Goal: Information Seeking & Learning: Check status

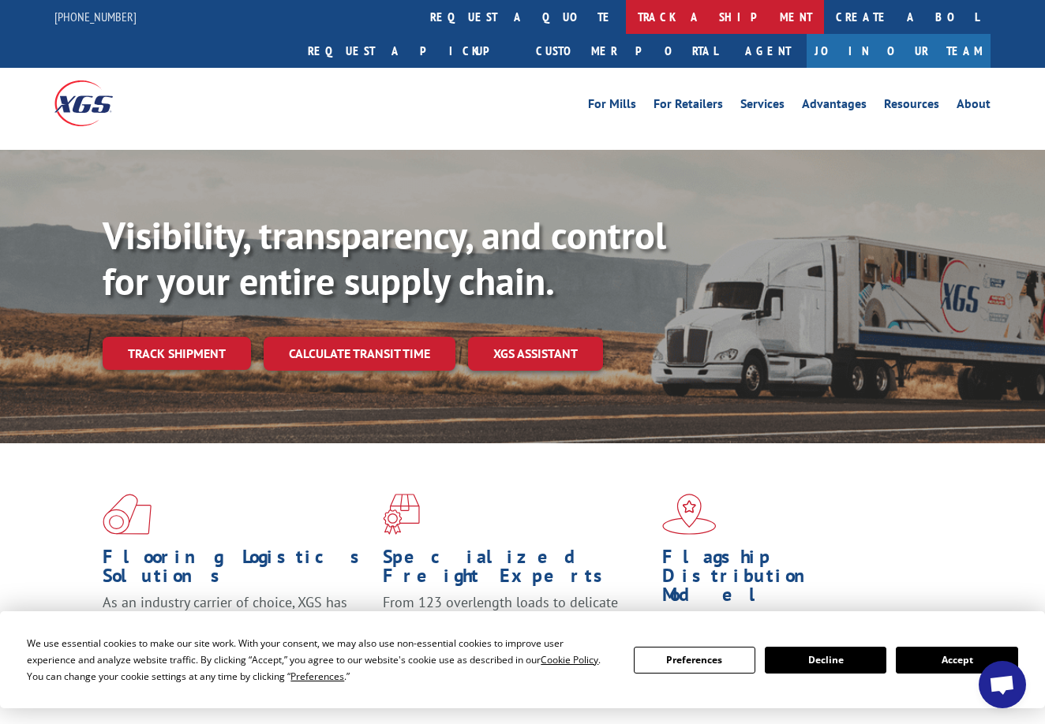
click at [626, 13] on link "track a shipment" at bounding box center [725, 17] width 198 height 34
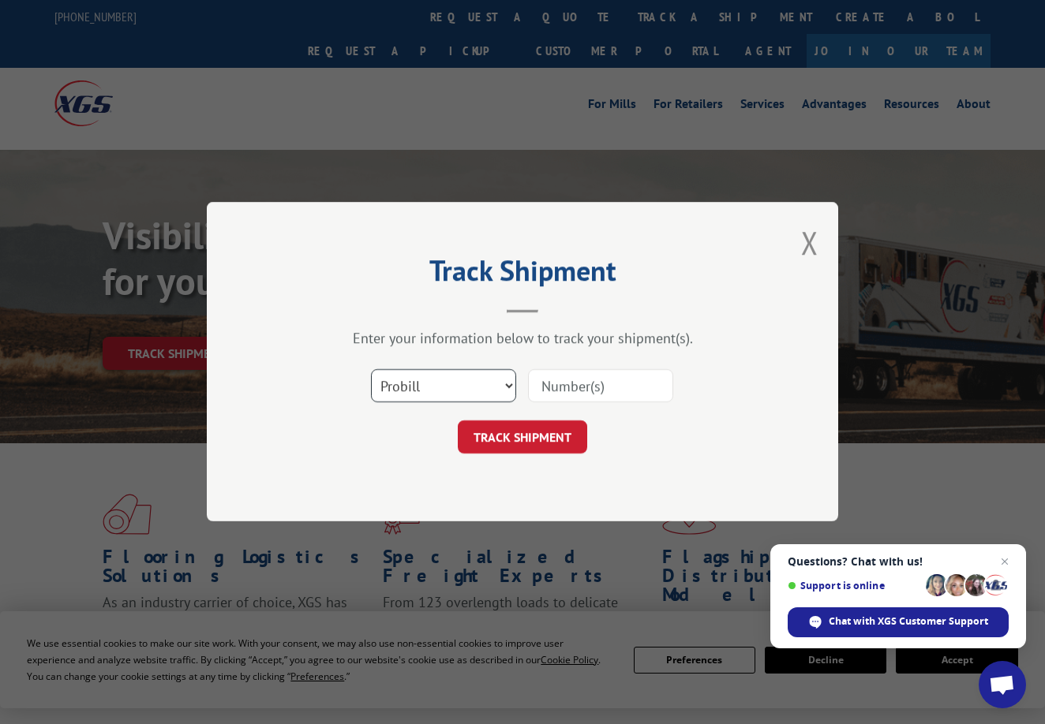
select select "bol"
click at [544, 388] on input at bounding box center [600, 386] width 145 height 33
type input "11144"
click at [479, 439] on button "TRACK SHIPMENT" at bounding box center [522, 437] width 129 height 33
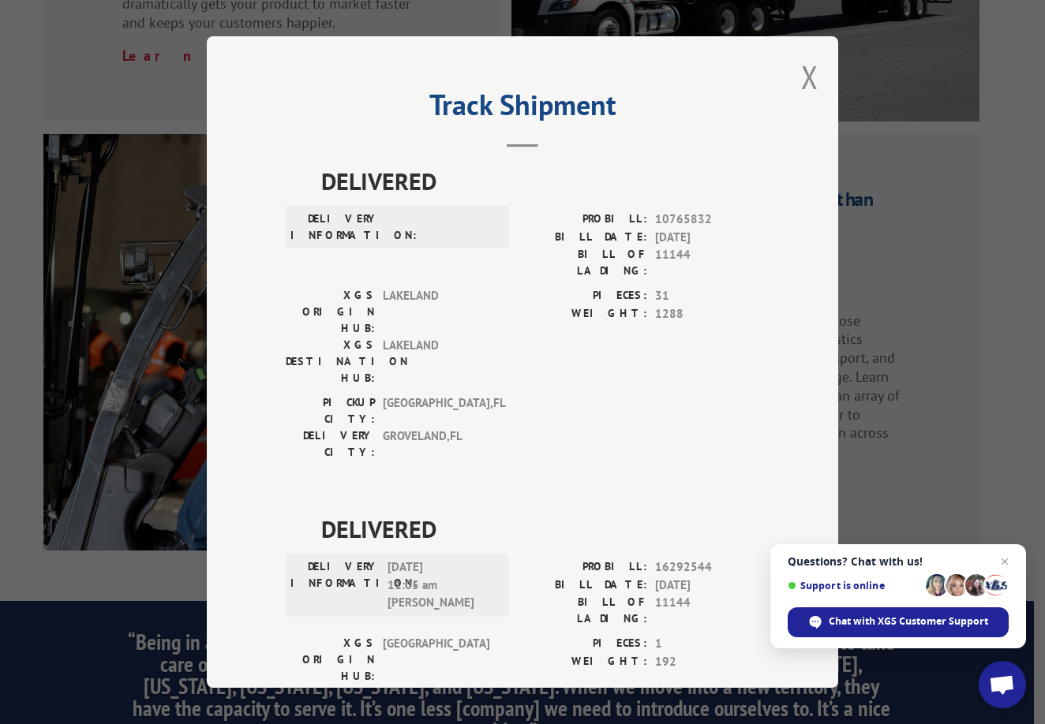
click at [869, 89] on div "Track Shipment DELIVERED DELIVERY INFORMATION: PROBILL: 10765832 BILL DATE: [DA…" at bounding box center [522, 362] width 1045 height 724
click at [810, 73] on button "Close modal" at bounding box center [809, 77] width 17 height 42
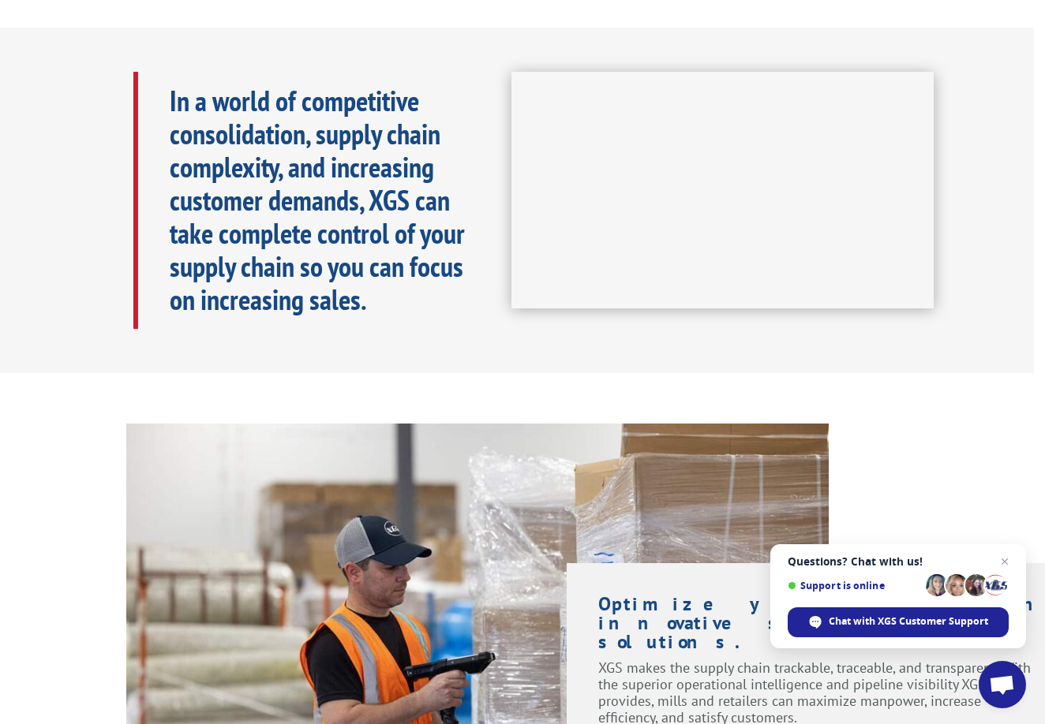
scroll to position [0, 11]
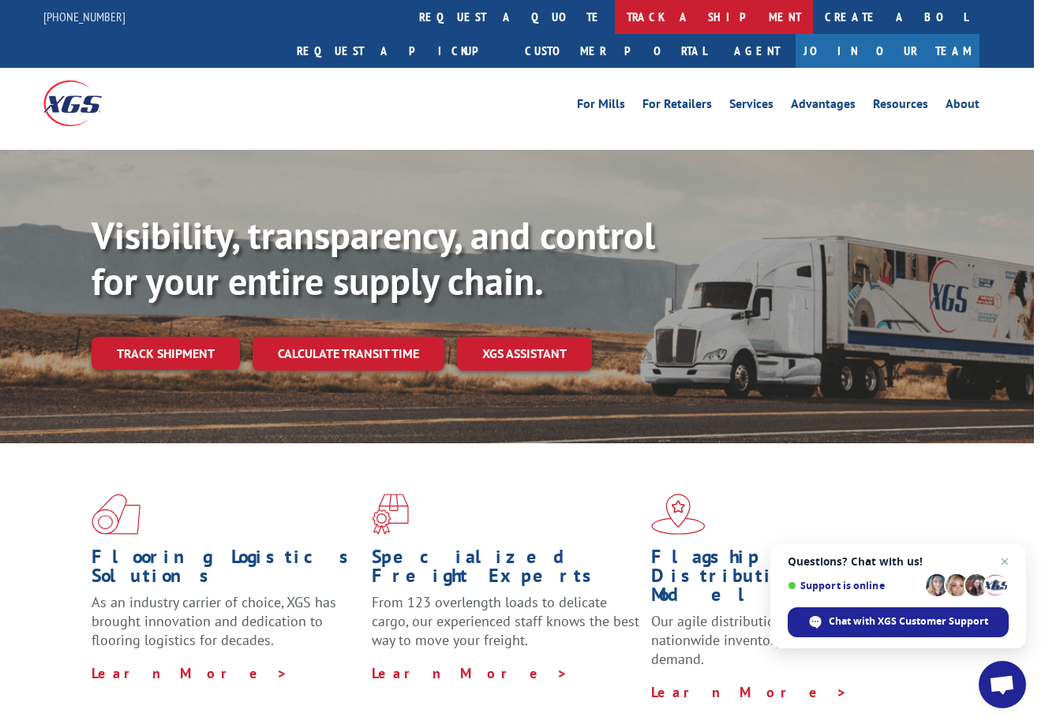
click at [615, 24] on link "track a shipment" at bounding box center [714, 17] width 198 height 34
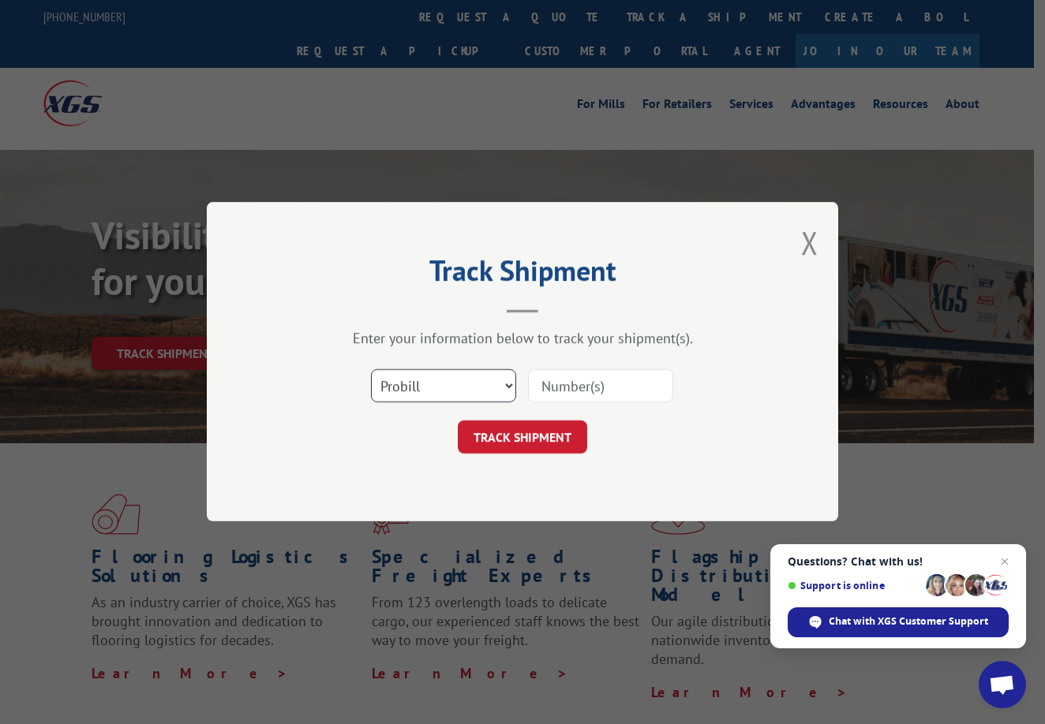
select select "bol"
click at [538, 387] on input at bounding box center [600, 386] width 145 height 33
type input "11144"
click at [522, 437] on button "TRACK SHIPMENT" at bounding box center [522, 437] width 129 height 33
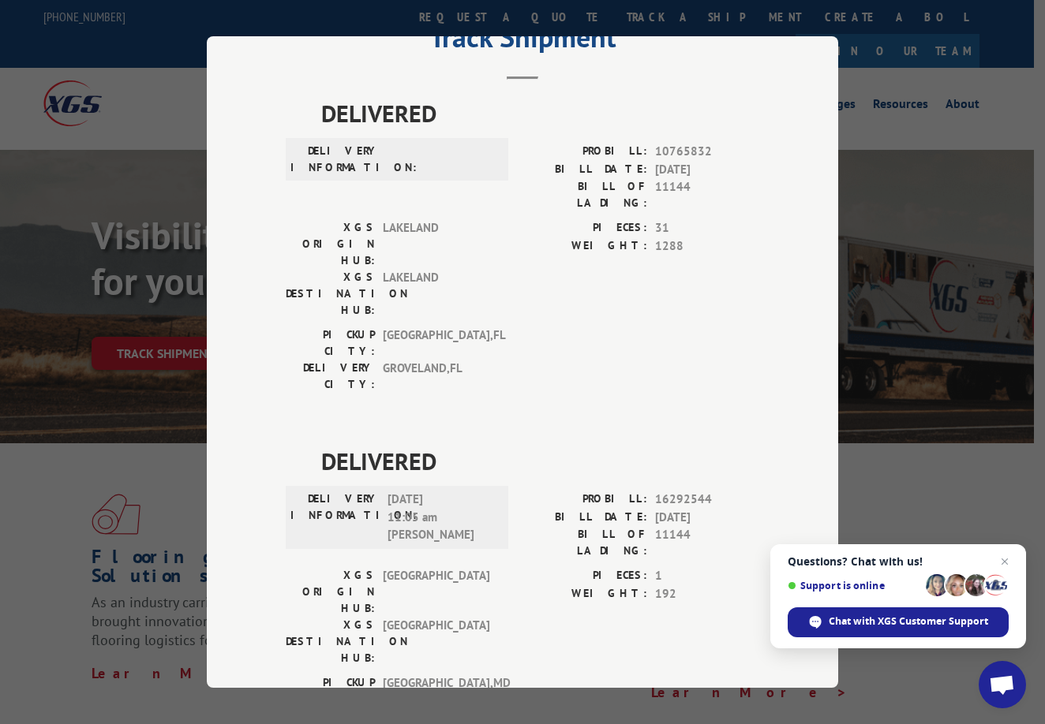
scroll to position [67, 0]
